Goal: Check status: Check status

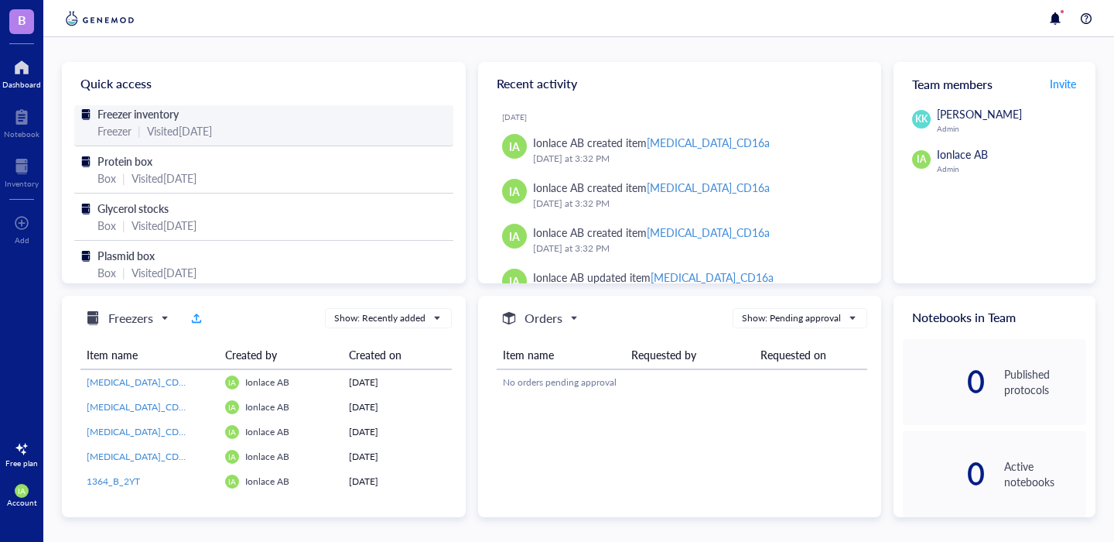
click at [139, 120] on span "Freezer inventory" at bounding box center [137, 113] width 81 height 15
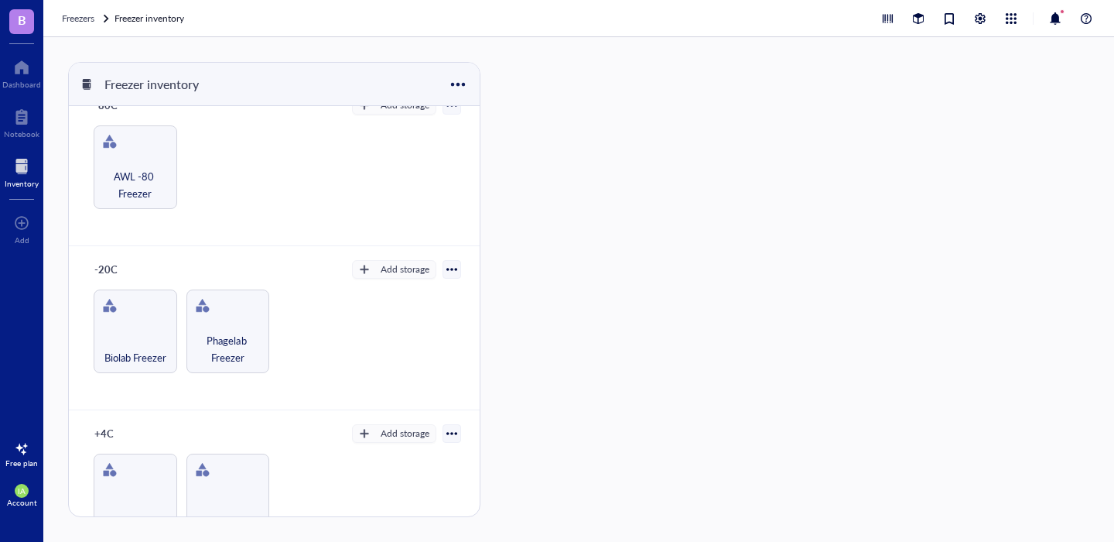
scroll to position [26, 0]
click at [152, 168] on span "AWL -80 Freezer" at bounding box center [135, 183] width 68 height 34
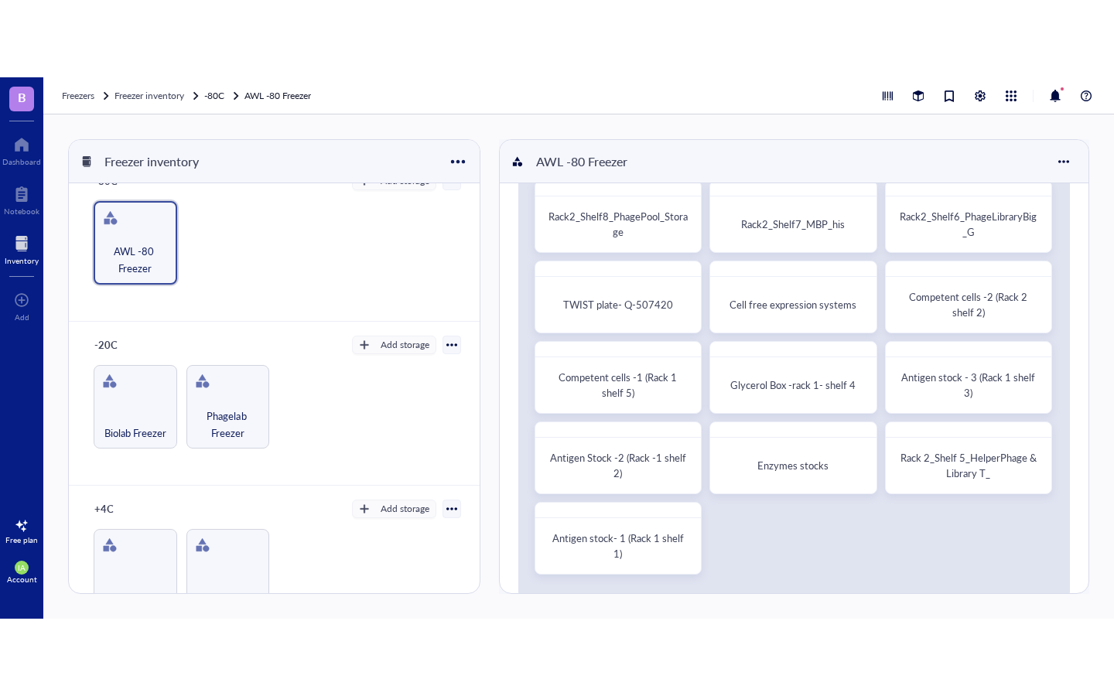
scroll to position [82, 0]
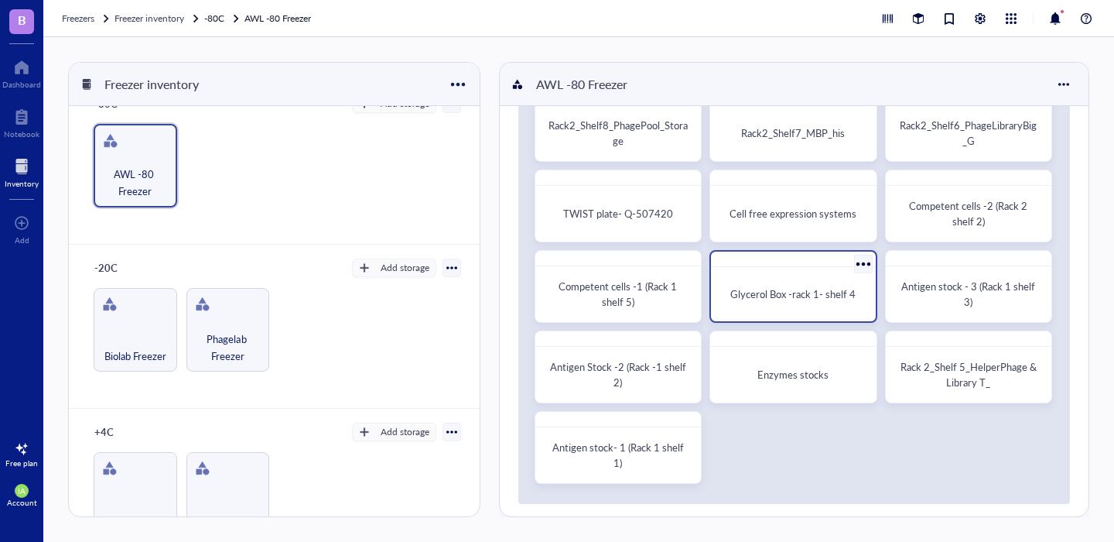
click at [792, 303] on div "Glycerol Box -rack 1- shelf 4" at bounding box center [793, 294] width 152 height 42
